Goal: Transaction & Acquisition: Subscribe to service/newsletter

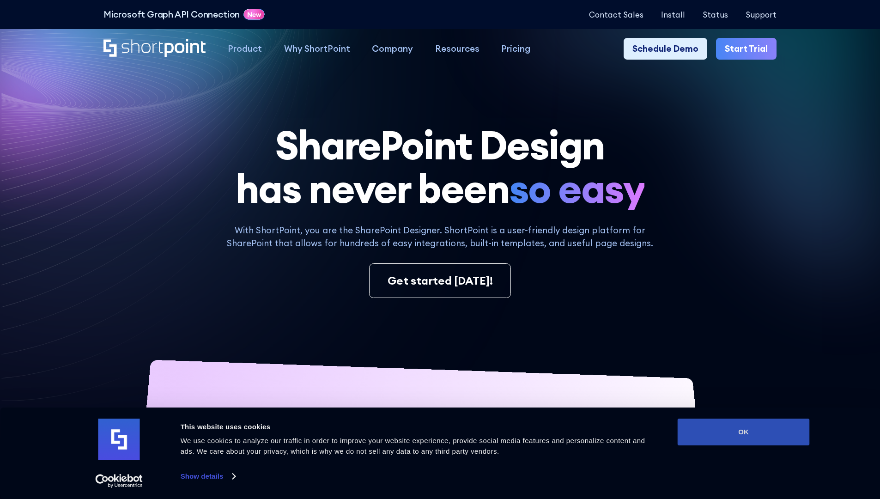
click at [743, 432] on button "OK" at bounding box center [743, 431] width 132 height 27
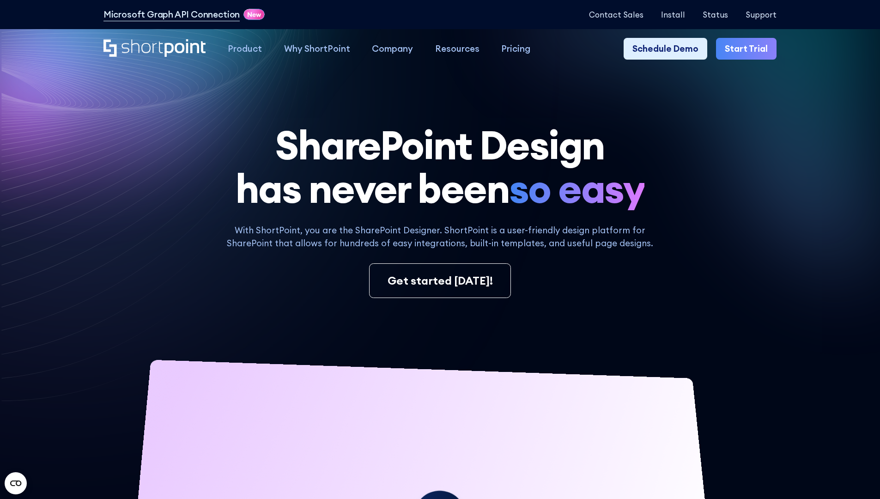
click at [749, 49] on link "Start Trial" at bounding box center [746, 49] width 60 height 22
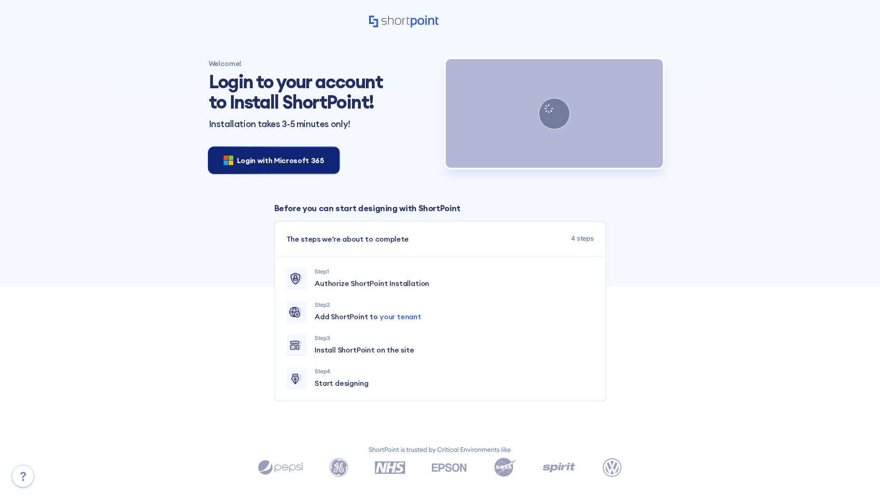
click at [271, 160] on span "Login with Microsoft 365" at bounding box center [280, 160] width 87 height 11
